Goal: Navigation & Orientation: Go to known website

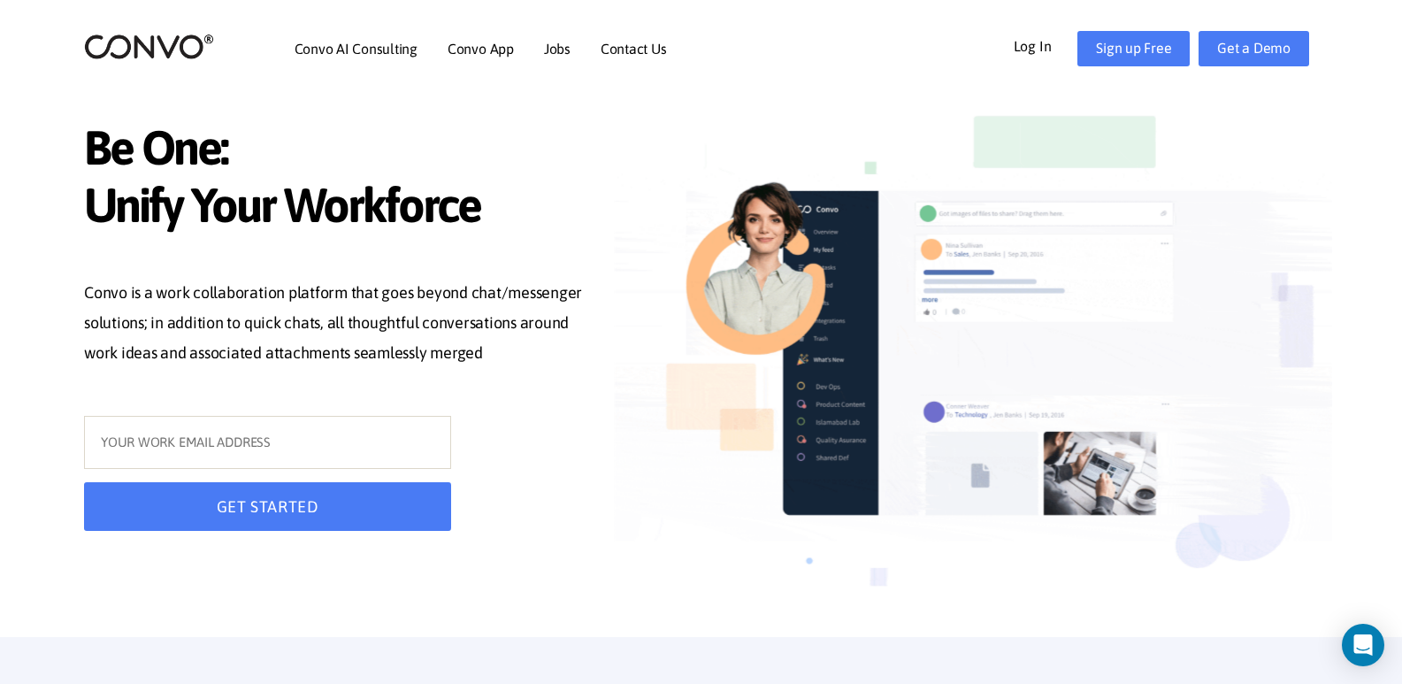
click at [131, 48] on img at bounding box center [149, 46] width 130 height 27
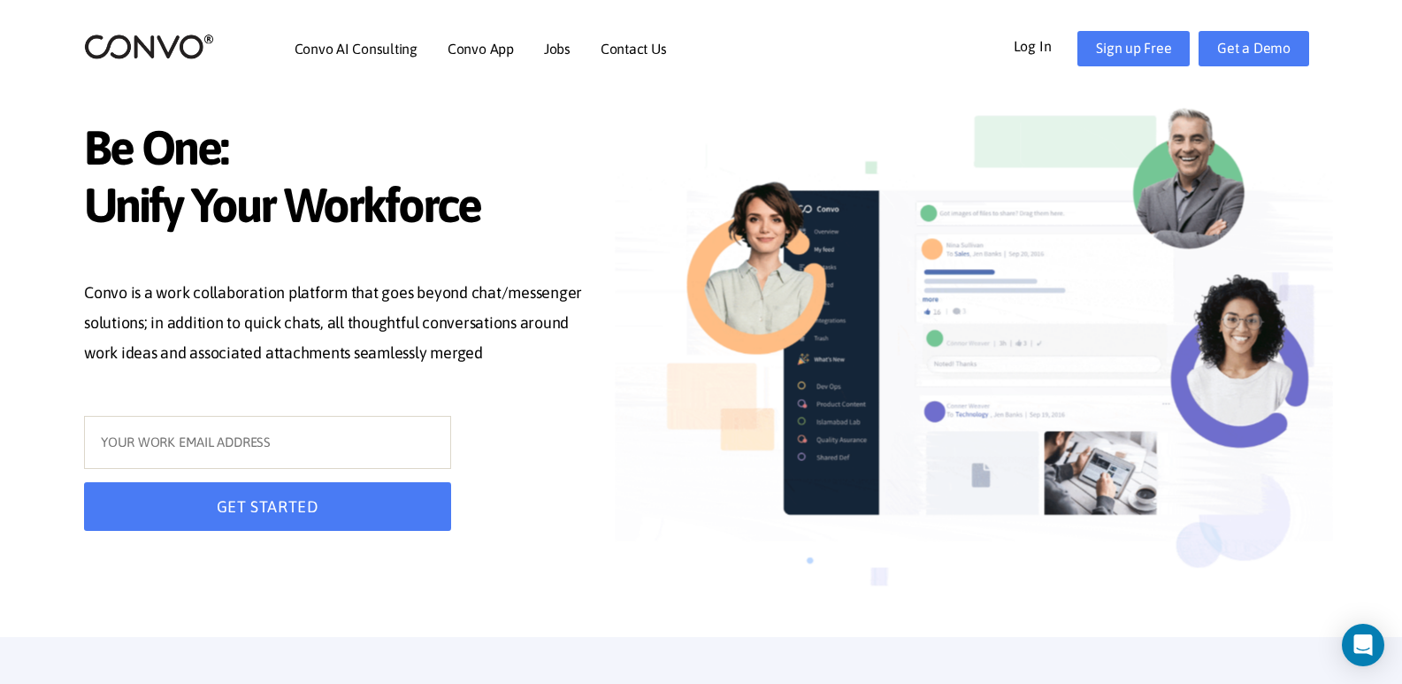
click at [131, 48] on img at bounding box center [149, 46] width 130 height 27
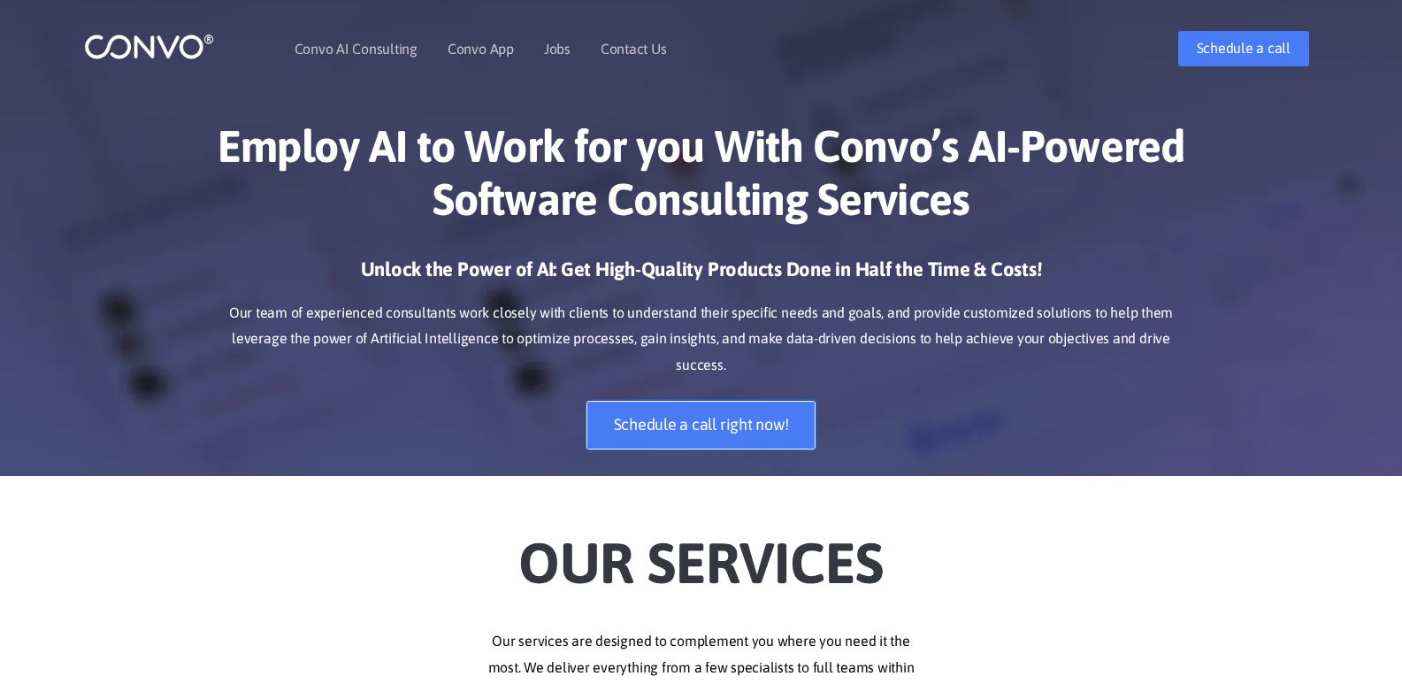
click at [779, 401] on link "Schedule a call right now!" at bounding box center [702, 425] width 230 height 49
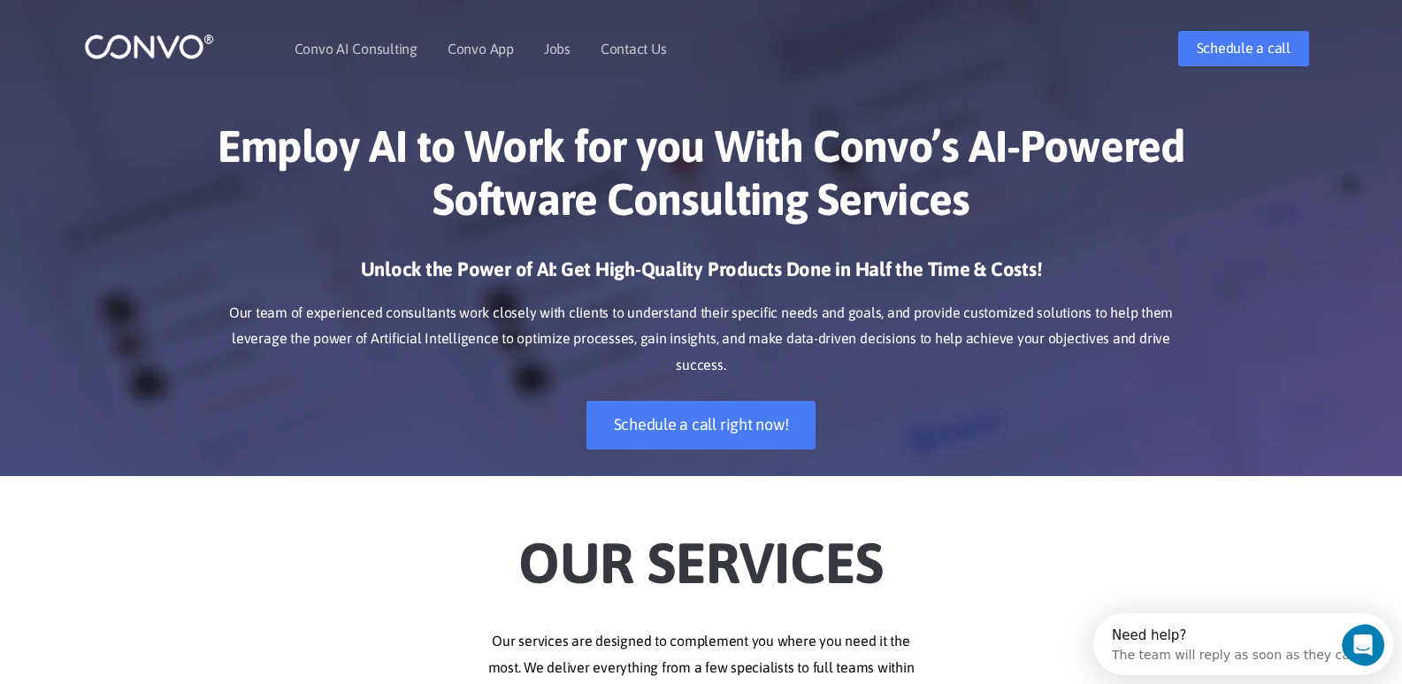
click at [118, 43] on img at bounding box center [149, 46] width 130 height 27
